Goal: Information Seeking & Learning: Check status

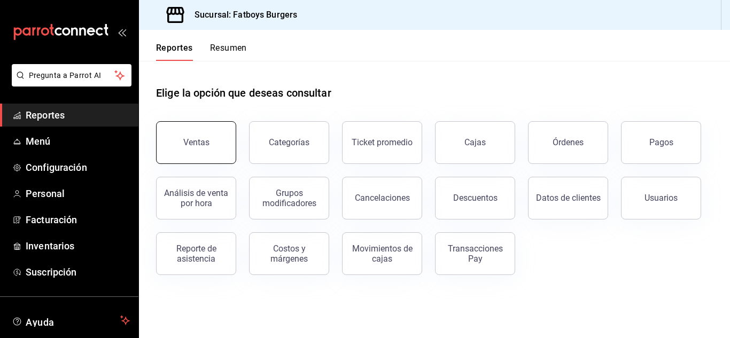
click at [210, 128] on button "Ventas" at bounding box center [196, 142] width 80 height 43
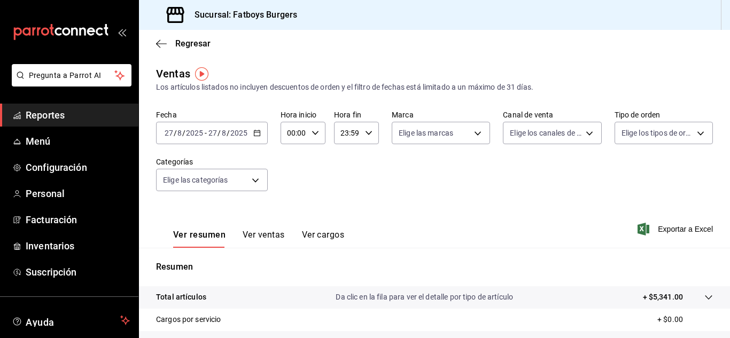
click at [255, 139] on div "[DATE] [DATE] - [DATE] [DATE]" at bounding box center [212, 133] width 112 height 22
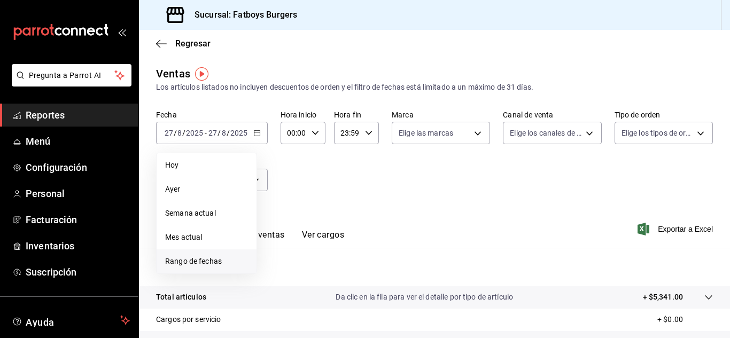
click at [192, 263] on span "Rango de fechas" at bounding box center [206, 261] width 83 height 11
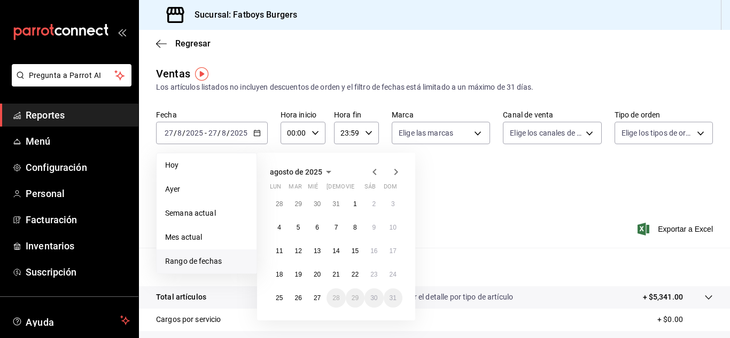
click at [375, 175] on icon "button" at bounding box center [374, 172] width 13 height 13
click at [294, 204] on button "1" at bounding box center [297, 203] width 19 height 19
click at [338, 296] on abbr "31" at bounding box center [335, 297] width 7 height 7
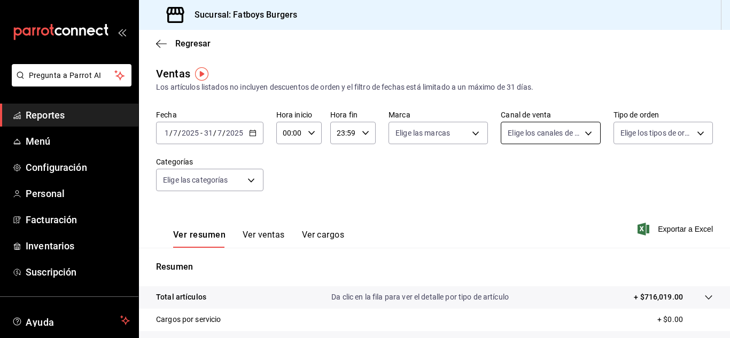
click at [556, 132] on body "Pregunta a Parrot AI Reportes Menú Configuración Personal Facturación Inventari…" at bounding box center [365, 169] width 730 height 338
click at [510, 176] on input "checkbox" at bounding box center [508, 175] width 10 height 10
checkbox input "true"
type input "PARROT,UBER_EATS,RAPPI,DIDI_FOOD,ONLINE"
checkbox input "true"
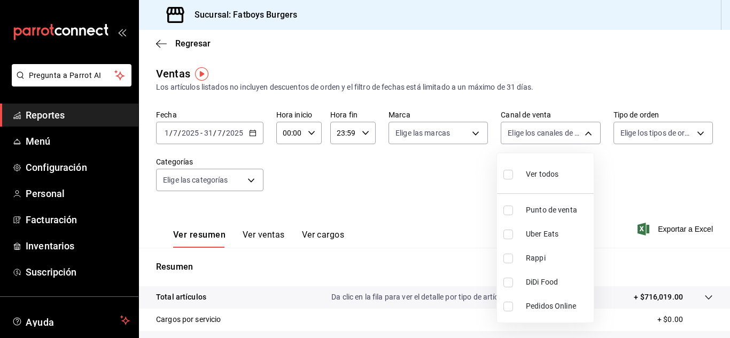
checkbox input "true"
click at [511, 230] on input "checkbox" at bounding box center [508, 235] width 10 height 10
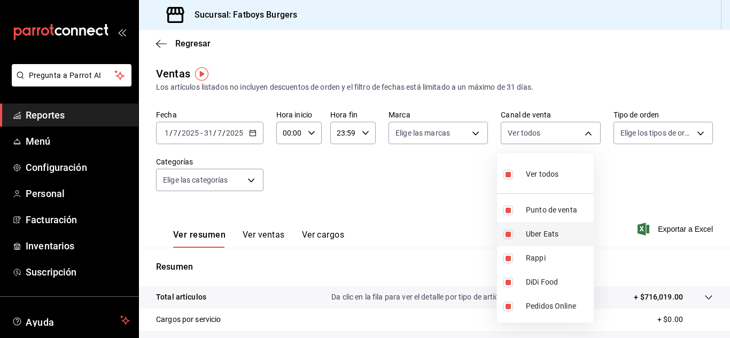
checkbox input "false"
type input "PARROT,RAPPI,DIDI_FOOD,ONLINE"
checkbox input "false"
click at [506, 259] on input "checkbox" at bounding box center [508, 259] width 10 height 10
checkbox input "false"
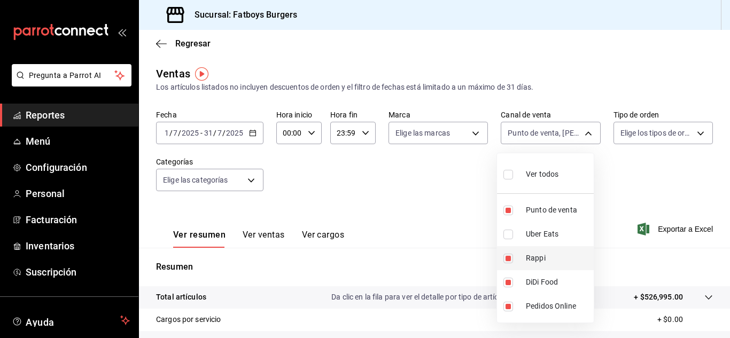
type input "PARROT,DIDI_FOOD,ONLINE"
click at [506, 285] on input "checkbox" at bounding box center [508, 283] width 10 height 10
checkbox input "false"
type input "PARROT,ONLINE"
click at [415, 223] on div at bounding box center [365, 169] width 730 height 338
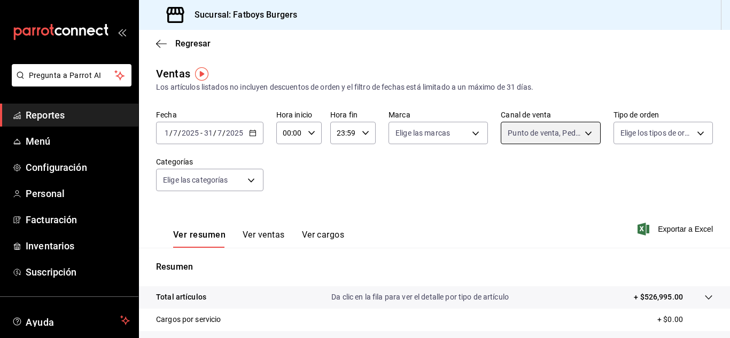
scroll to position [174, 0]
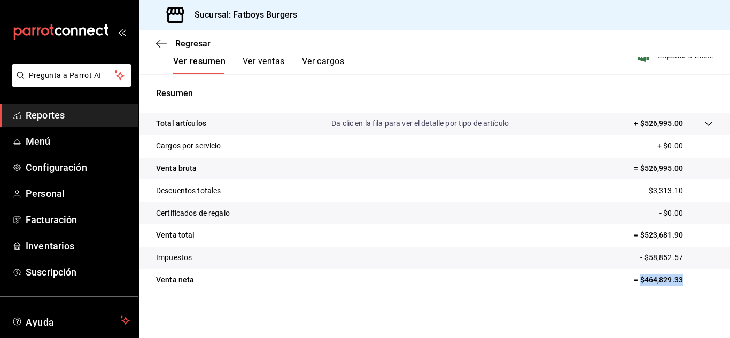
drag, startPoint x: 631, startPoint y: 279, endPoint x: 673, endPoint y: 285, distance: 41.5
click at [673, 285] on p "= $464,829.33" at bounding box center [673, 280] width 79 height 11
copy p "$464,829.33"
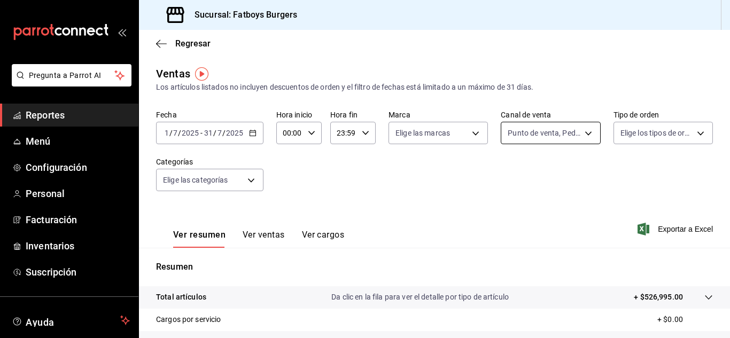
click at [574, 128] on body "Pregunta a Parrot AI Reportes Menú Configuración Personal Facturación Inventari…" at bounding box center [365, 169] width 730 height 338
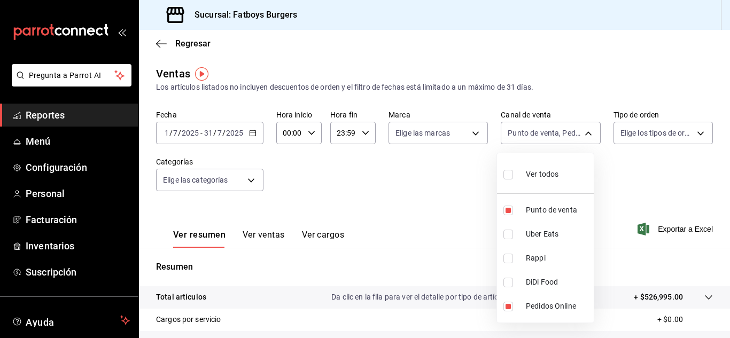
click at [508, 178] on input "checkbox" at bounding box center [508, 175] width 10 height 10
checkbox input "true"
type input "PARROT,UBER_EATS,RAPPI,DIDI_FOOD,ONLINE"
checkbox input "true"
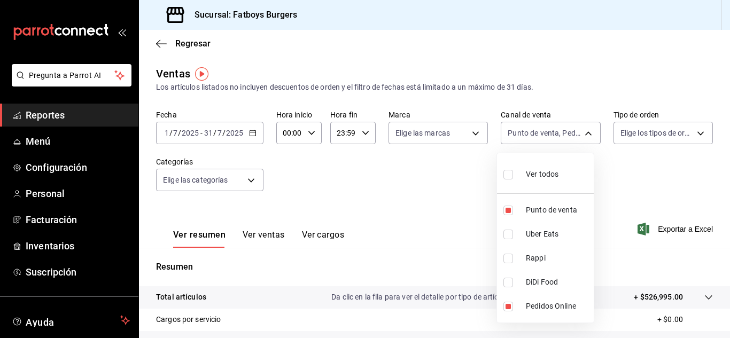
checkbox input "true"
click at [508, 178] on input "checkbox" at bounding box center [508, 175] width 10 height 10
checkbox input "false"
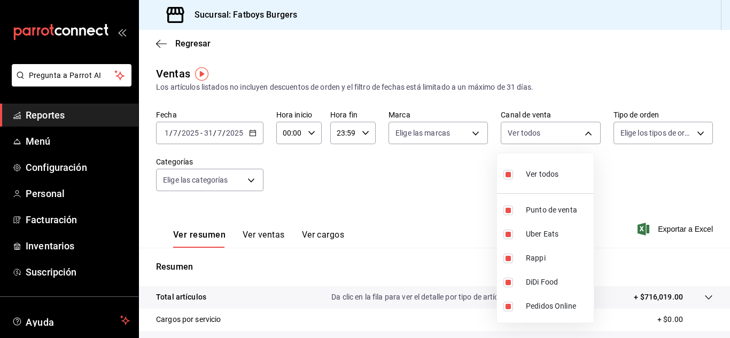
checkbox input "false"
click at [507, 235] on input "checkbox" at bounding box center [508, 235] width 10 height 10
checkbox input "true"
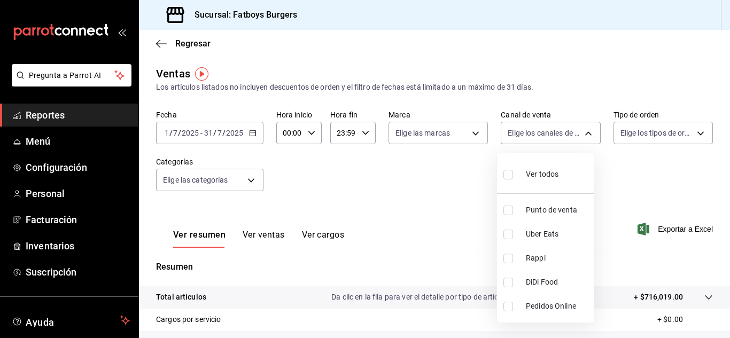
type input "UBER_EATS"
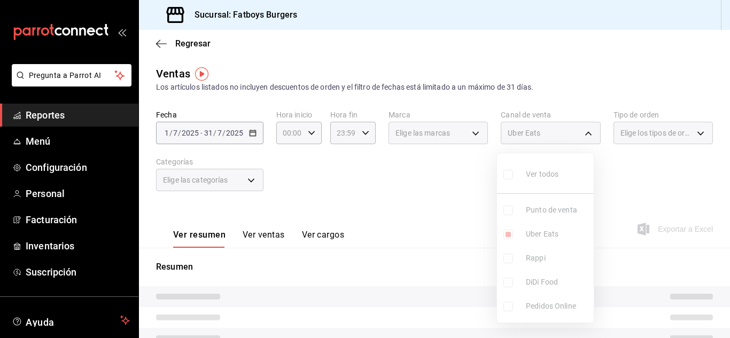
click at [436, 198] on div at bounding box center [365, 169] width 730 height 338
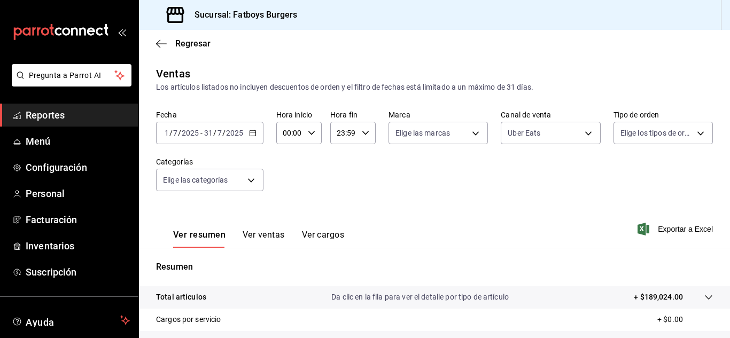
scroll to position [174, 0]
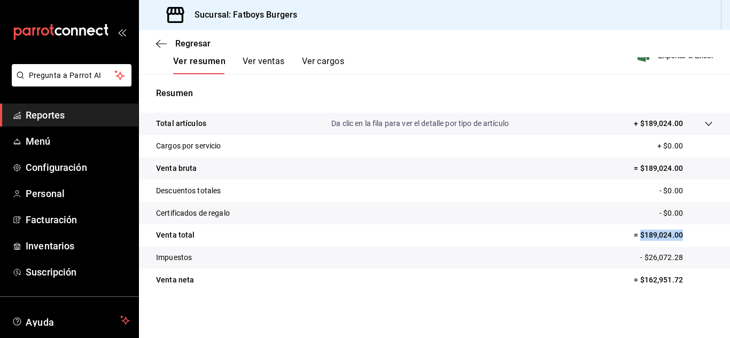
drag, startPoint x: 631, startPoint y: 236, endPoint x: 697, endPoint y: 245, distance: 66.4
click at [697, 245] on tr "Venta total = $189,024.00" at bounding box center [434, 235] width 591 height 22
copy p "$189,024.00"
click at [45, 115] on span "Reportes" at bounding box center [78, 115] width 104 height 14
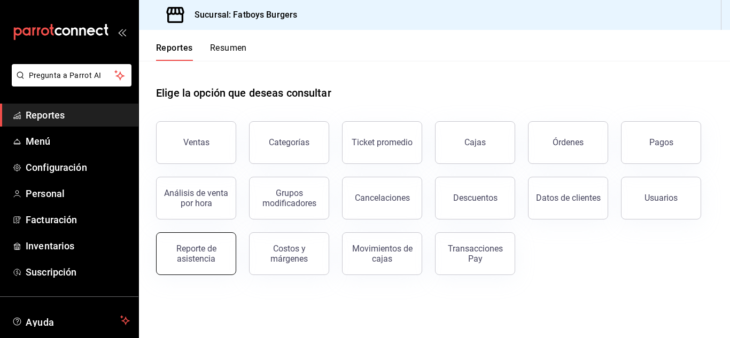
click at [229, 255] on button "Reporte de asistencia" at bounding box center [196, 253] width 80 height 43
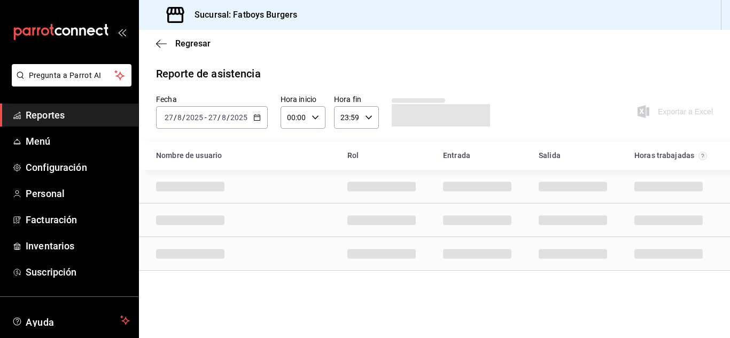
click at [259, 113] on div "[DATE] [DATE] - [DATE] [DATE]" at bounding box center [212, 117] width 112 height 22
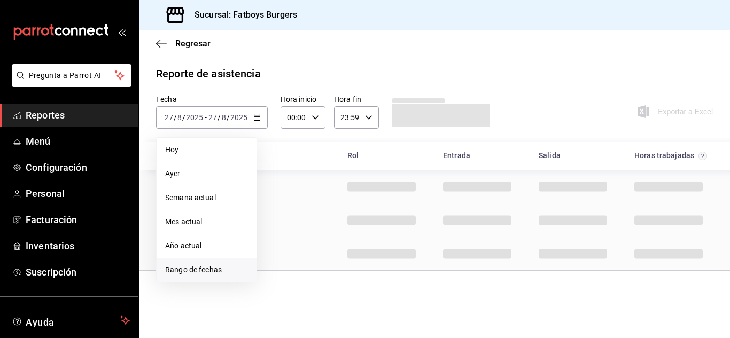
click at [214, 265] on span "Rango de fechas" at bounding box center [206, 269] width 83 height 11
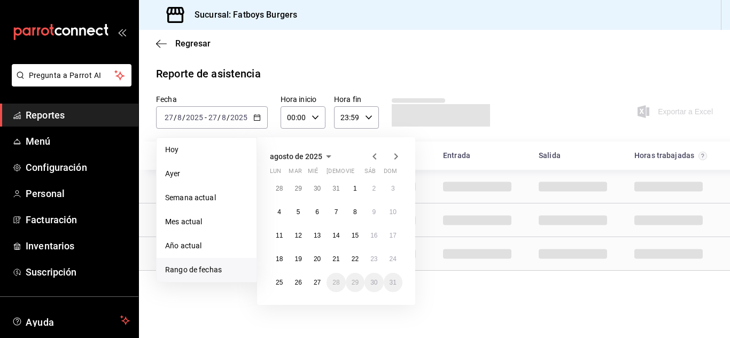
click at [373, 160] on icon "button" at bounding box center [374, 156] width 13 height 13
click at [301, 190] on button "1" at bounding box center [297, 188] width 19 height 19
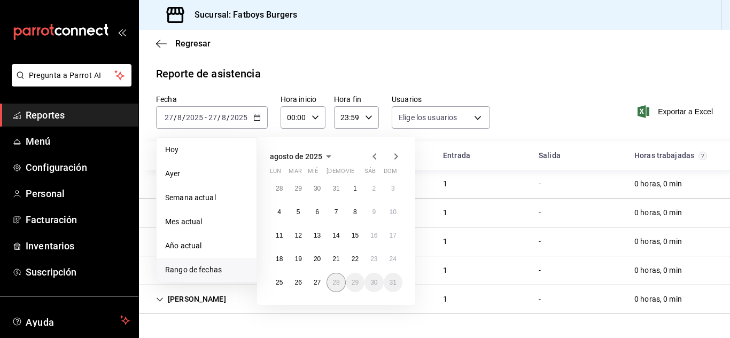
type input "a4e326d4-24ce-41ab-83db-be0c4a924950,a5bb313f-8e5a-4ca2-ad89-4be32793eb23,25ded…"
click at [372, 156] on icon "button" at bounding box center [374, 156] width 13 height 13
click at [294, 192] on button "1" at bounding box center [297, 188] width 19 height 19
click at [334, 279] on abbr "31" at bounding box center [335, 282] width 7 height 7
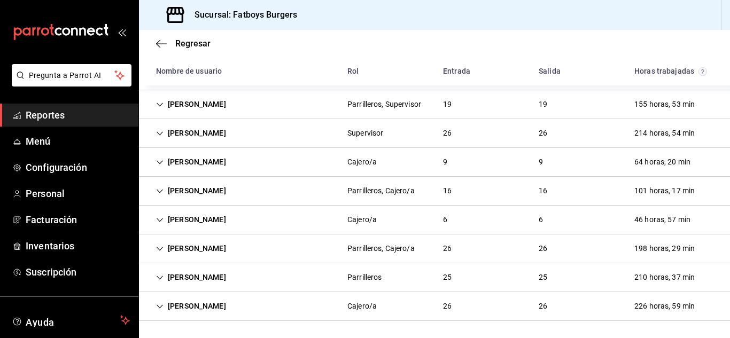
scroll to position [151, 0]
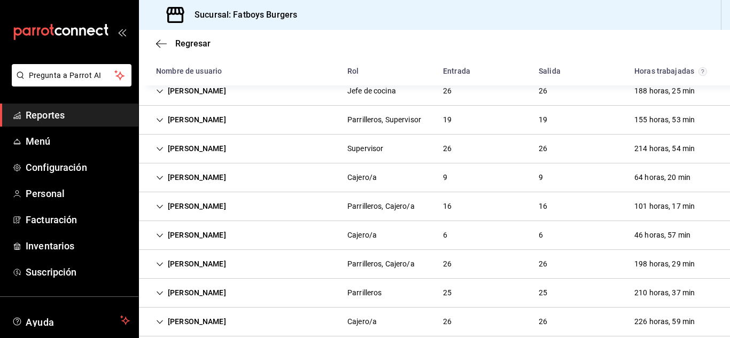
click at [165, 262] on div "[PERSON_NAME]" at bounding box center [190, 264] width 87 height 20
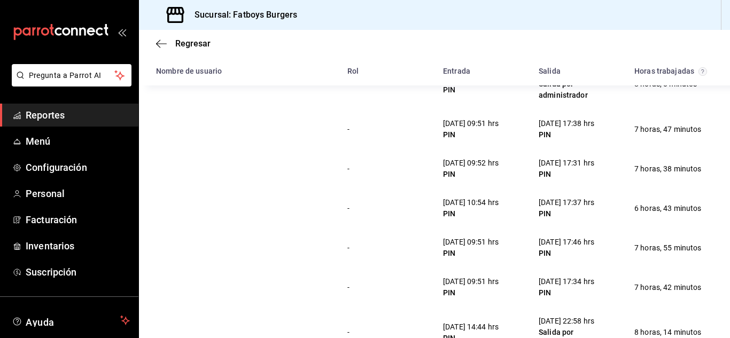
scroll to position [695, 0]
